Goal: Transaction & Acquisition: Purchase product/service

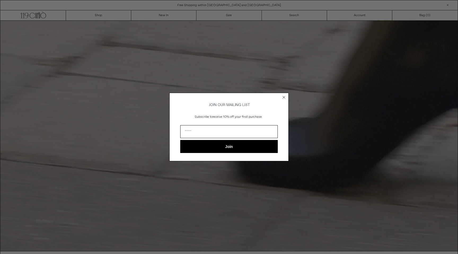
click at [283, 98] on circle "Close dialog" at bounding box center [284, 97] width 5 height 5
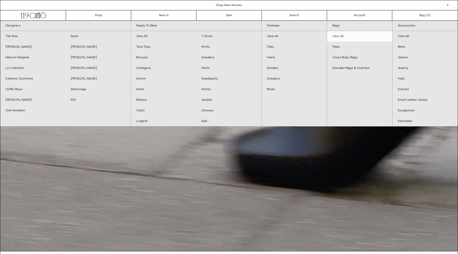
click at [343, 35] on link "View All" at bounding box center [359, 36] width 65 height 11
